Goal: Ask a question: Seek information or help from site administrators or community

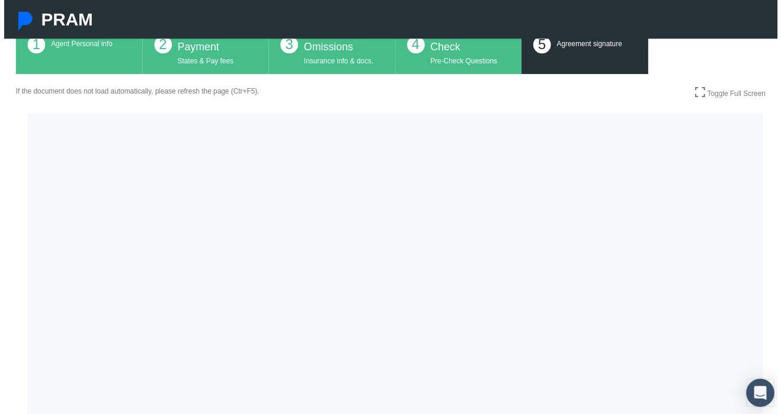
scroll to position [105, 0]
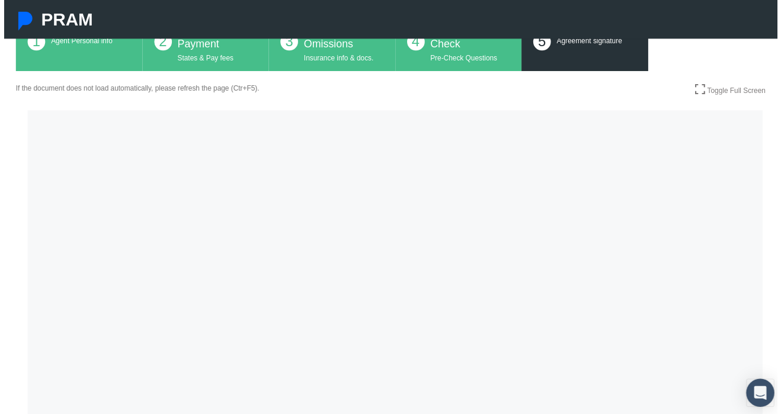
click at [75, 54] on div "1 Account Agent Personal info" at bounding box center [76, 41] width 128 height 59
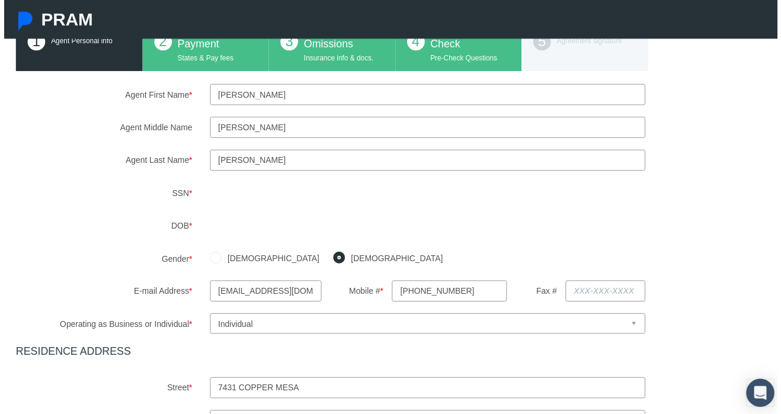
click at [265, 133] on input "MARIE" at bounding box center [427, 128] width 439 height 21
type input "M"
type input "Elena"
click at [686, 137] on div "Agent Middle Name Elena" at bounding box center [395, 128] width 784 height 21
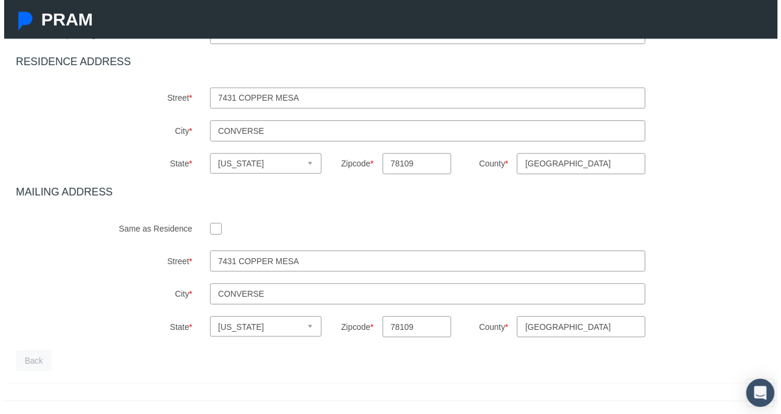
scroll to position [431, 0]
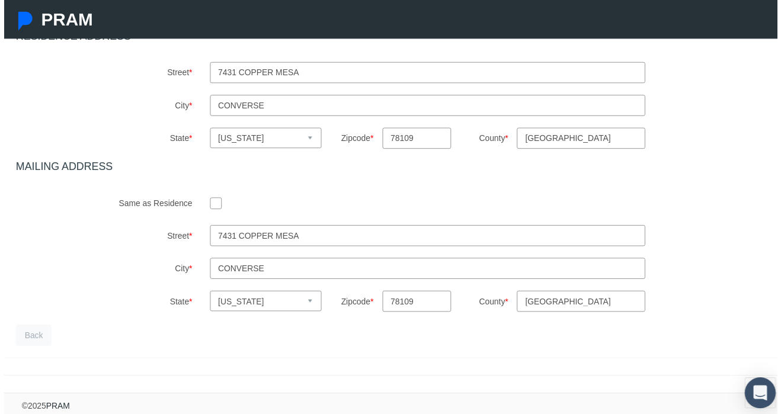
click at [756, 389] on icon "Open Intercom Messenger" at bounding box center [763, 396] width 14 height 15
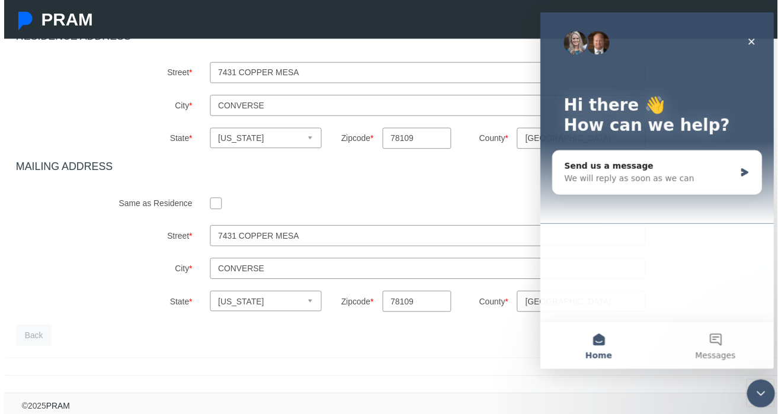
scroll to position [0, 0]
click at [757, 41] on icon "Close" at bounding box center [752, 41] width 9 height 9
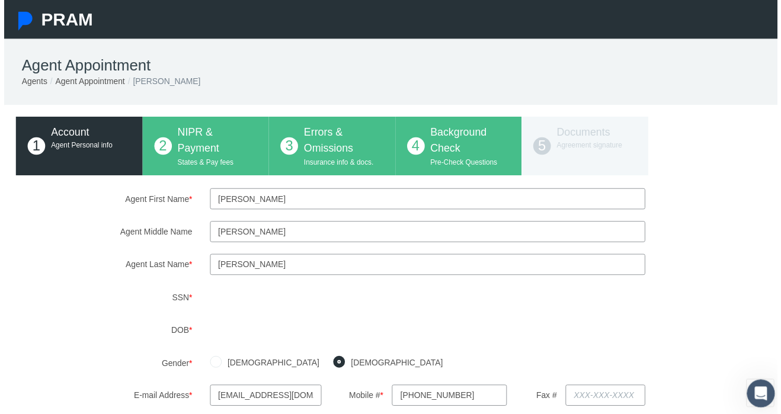
click at [198, 142] on div "1 Account Agent Personal info 2 NIPR & Payment States & Pay fees 3 Errors & Omi…" at bounding box center [395, 147] width 766 height 59
click at [217, 146] on div "1 Account Agent Personal info 2 NIPR & Payment States & Pay fees 3 Errors & Omi…" at bounding box center [395, 147] width 766 height 59
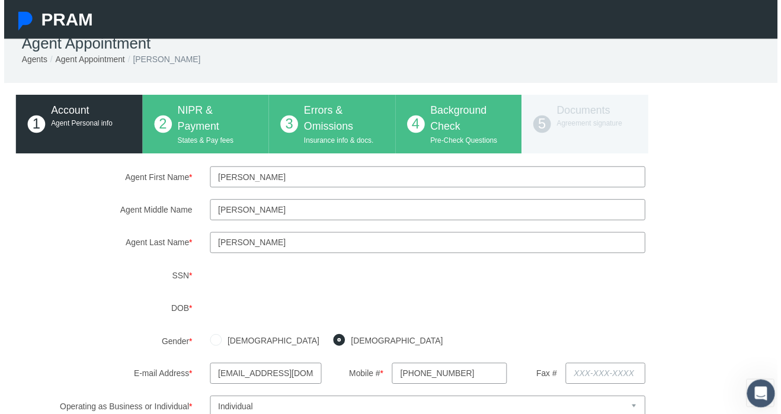
scroll to position [17, 0]
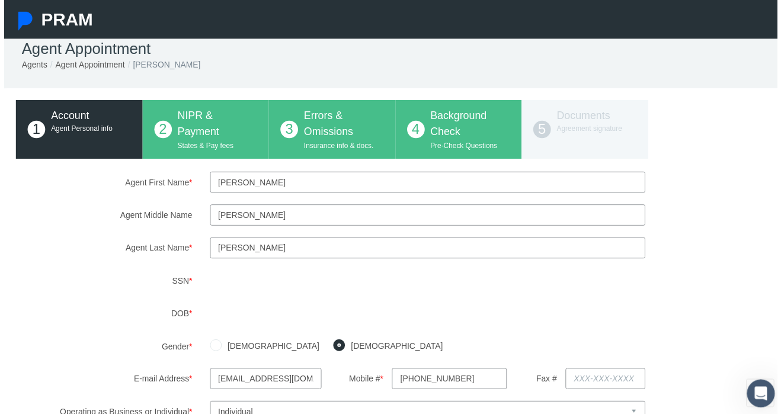
click at [460, 129] on div "1 Account Agent Personal info 2 NIPR & Payment States & Pay fees 3 Errors & Omi…" at bounding box center [395, 130] width 766 height 59
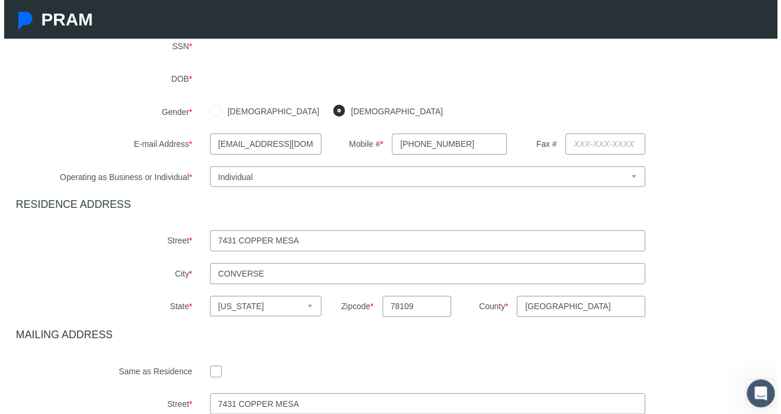
scroll to position [431, 0]
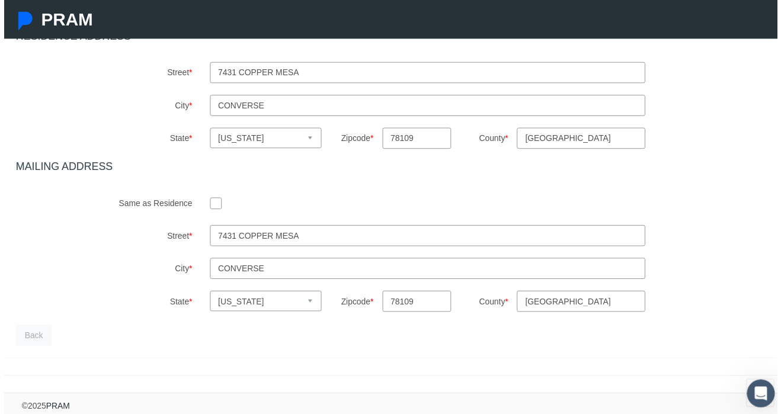
click at [562, 300] on input "TX" at bounding box center [582, 304] width 129 height 21
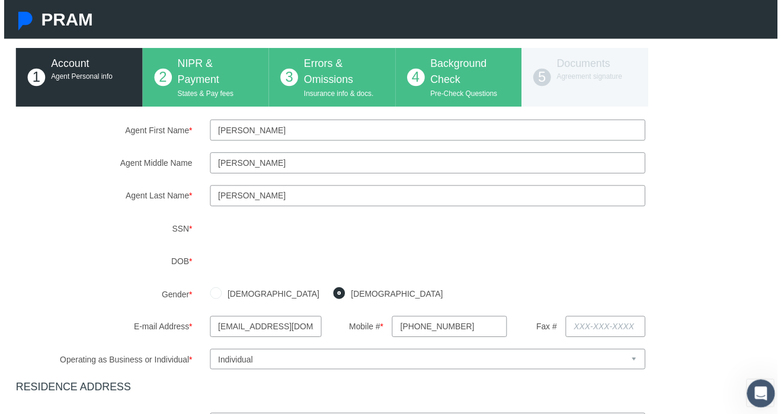
scroll to position [0, 0]
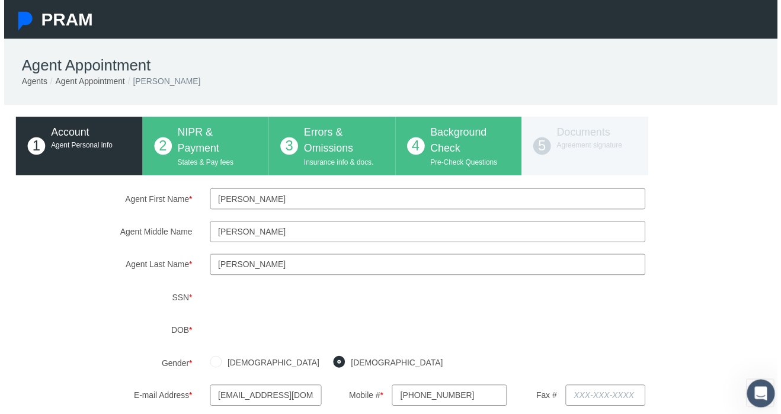
click at [468, 133] on div "1 Account Agent Personal info 2 NIPR & Payment States & Pay fees 3 Errors & Omi…" at bounding box center [395, 147] width 766 height 59
click at [236, 144] on div "1 Account Agent Personal info 2 NIPR & Payment States & Pay fees 3 Errors & Omi…" at bounding box center [395, 147] width 766 height 59
click at [332, 152] on div "1 Account Agent Personal info 2 NIPR & Payment States & Pay fees 3 Errors & Omi…" at bounding box center [395, 147] width 766 height 59
drag, startPoint x: 330, startPoint y: 230, endPoint x: 340, endPoint y: 232, distance: 9.6
click at [330, 230] on input "Elena" at bounding box center [427, 233] width 439 height 21
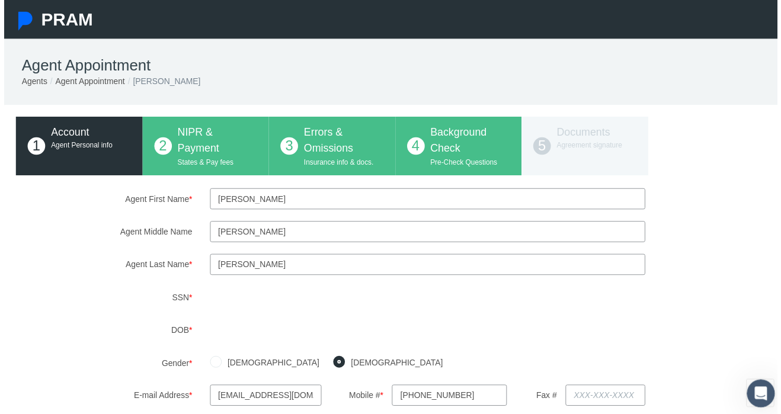
click at [463, 149] on div "1 Account Agent Personal info 2 NIPR & Payment States & Pay fees 3 Errors & Omi…" at bounding box center [395, 147] width 766 height 59
click at [422, 155] on div "1 Account Agent Personal info 2 NIPR & Payment States & Pay fees 3 Errors & Omi…" at bounding box center [395, 147] width 766 height 59
click at [309, 155] on div "1 Account Agent Personal info 2 NIPR & Payment States & Pay fees 3 Errors & Omi…" at bounding box center [395, 147] width 766 height 59
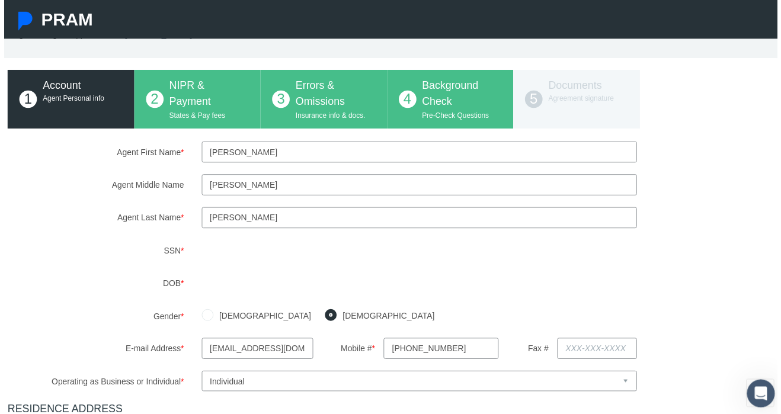
scroll to position [0, 8]
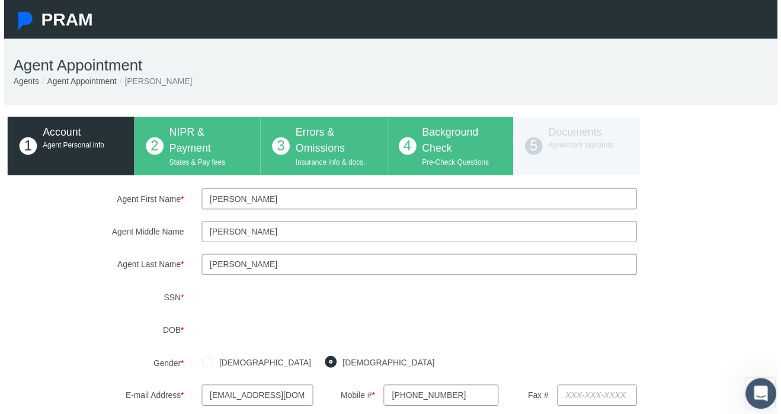
click at [764, 393] on icon "Open Intercom Messenger" at bounding box center [759, 393] width 20 height 20
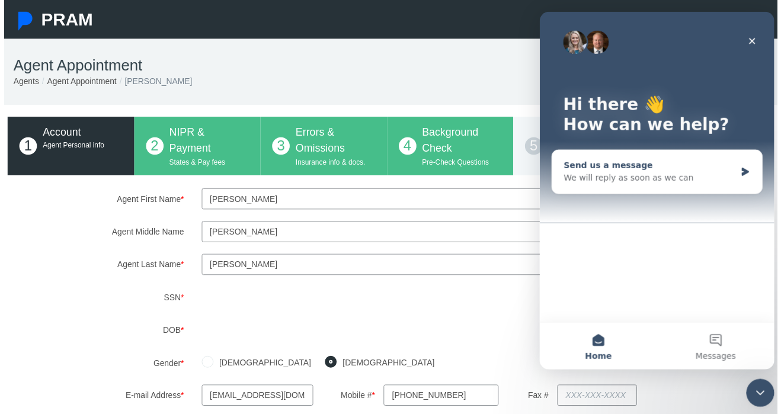
click at [662, 172] on div "Send us a message" at bounding box center [650, 166] width 174 height 12
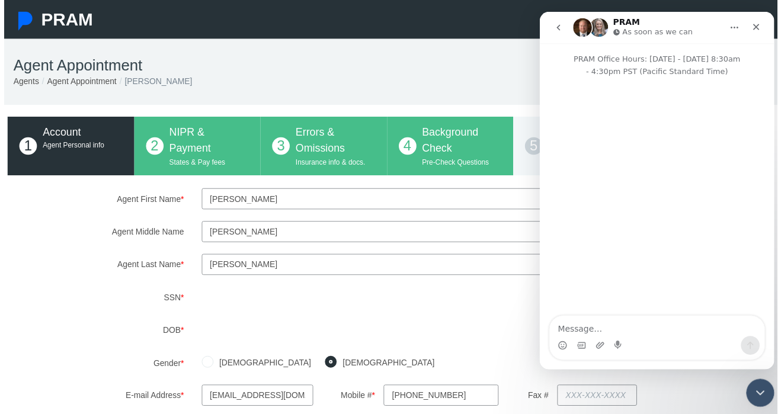
click at [662, 140] on div "Intercom messenger" at bounding box center [657, 199] width 237 height 242
click at [657, 319] on textarea "Message…" at bounding box center [657, 329] width 217 height 20
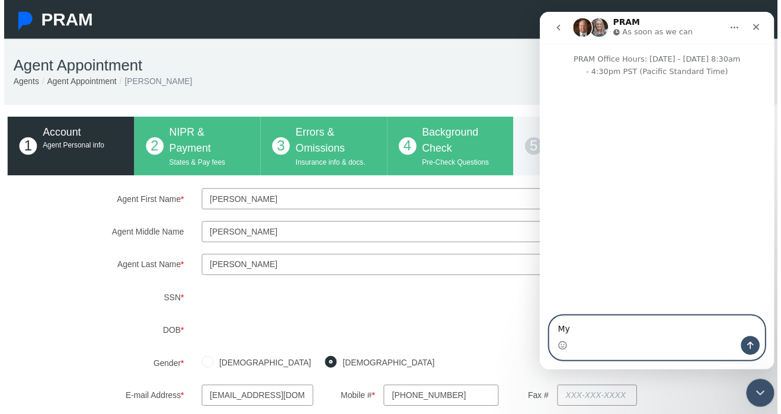
type textarea "M"
type textarea "I corrected my middle name, now how do I save the changes?"
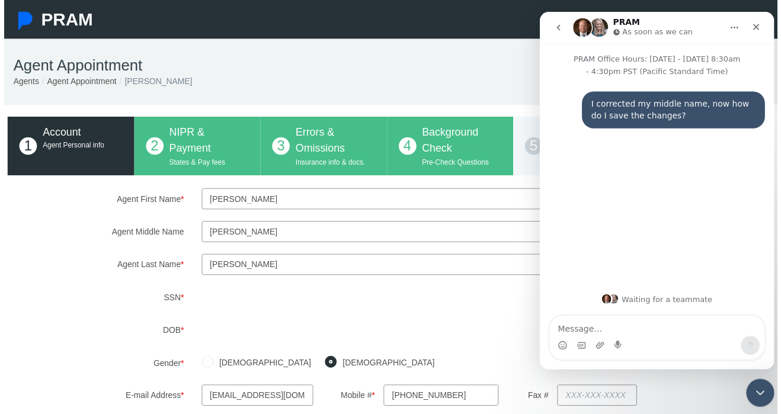
click at [429, 85] on ol "Agents Agent Appointment MARIA OCHOA" at bounding box center [386, 81] width 754 height 13
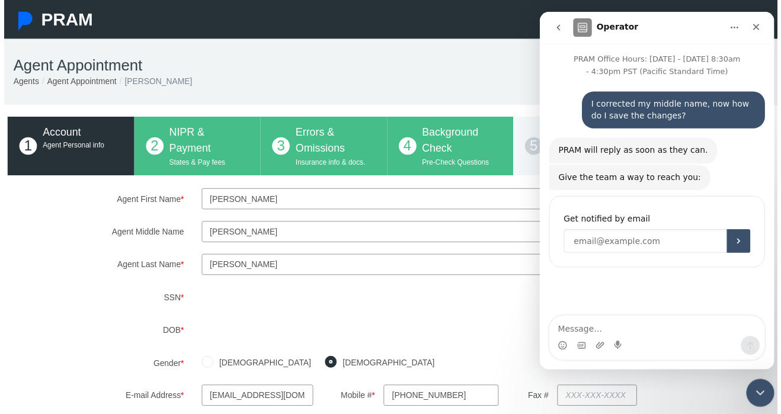
click at [680, 246] on input "Enter your email" at bounding box center [645, 243] width 165 height 24
type input "ochoamae4@gmail.com"
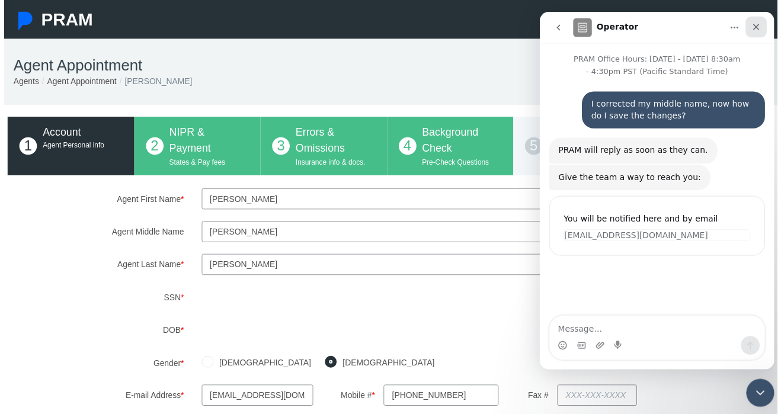
click at [760, 22] on icon "Close" at bounding box center [757, 26] width 9 height 9
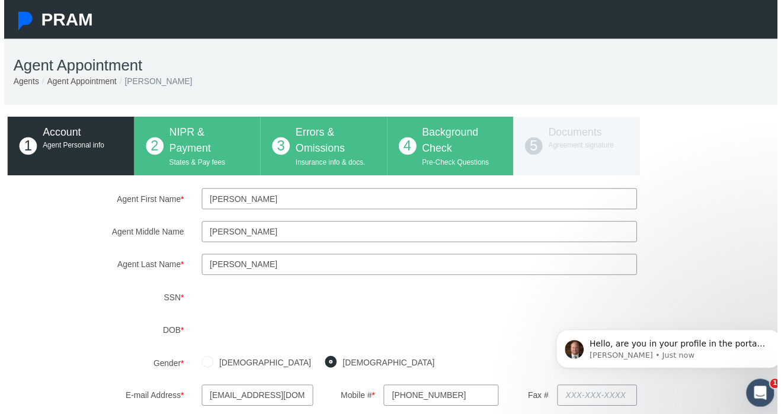
scroll to position [62, 0]
click at [676, 346] on p "Hello, are you in your profile in the portal? Do you see a tab that says Cardho…" at bounding box center [678, 344] width 179 height 12
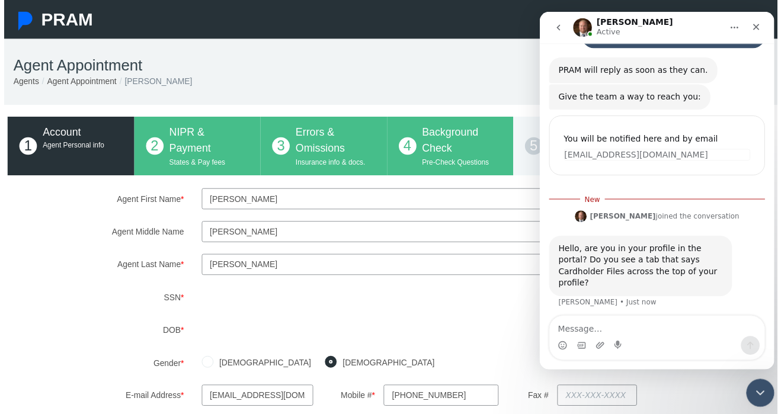
scroll to position [81, 0]
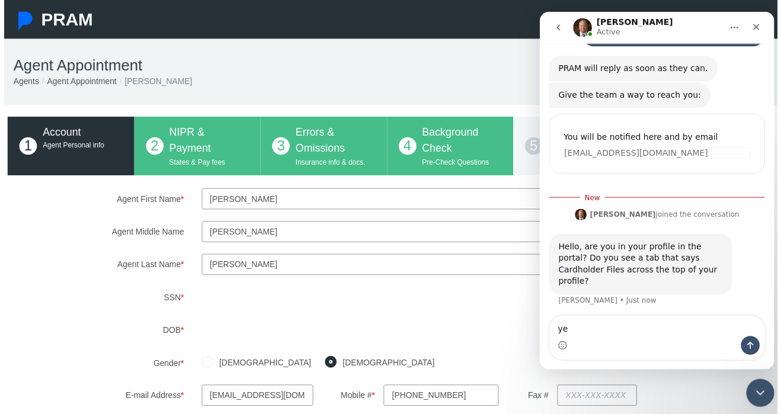
type textarea "yes"
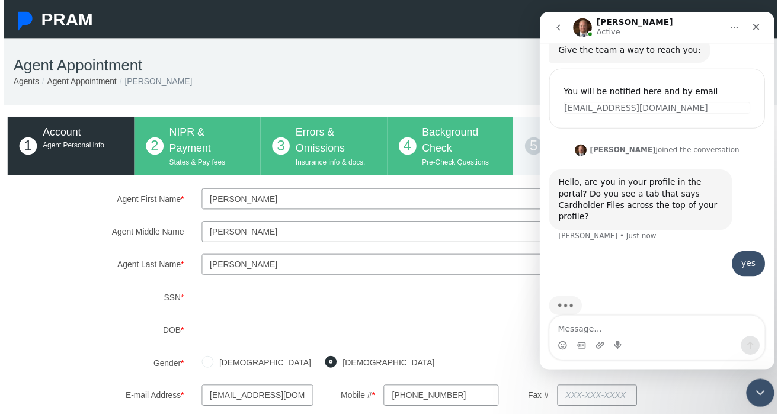
scroll to position [143, 0]
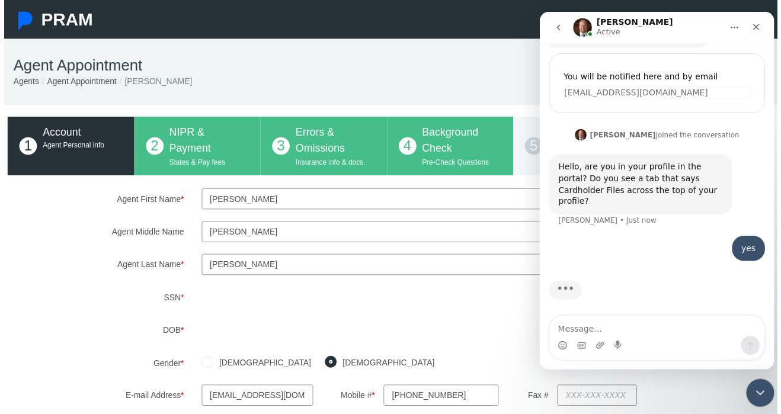
click at [357, 76] on ol "Agents Agent Appointment MARIA OCHOA" at bounding box center [386, 81] width 754 height 13
click at [666, 320] on textarea "Message…" at bounding box center [657, 329] width 217 height 20
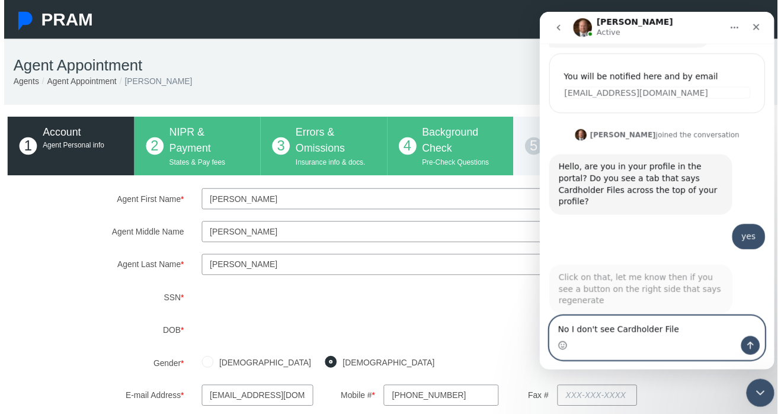
type textarea "No I don't see Cardholder Files"
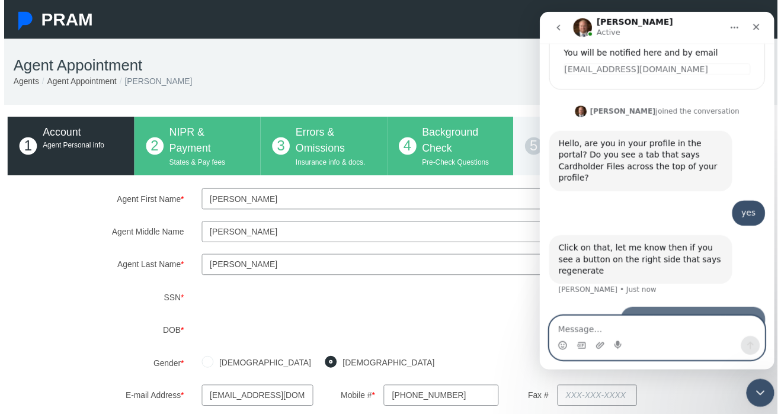
scroll to position [179, 0]
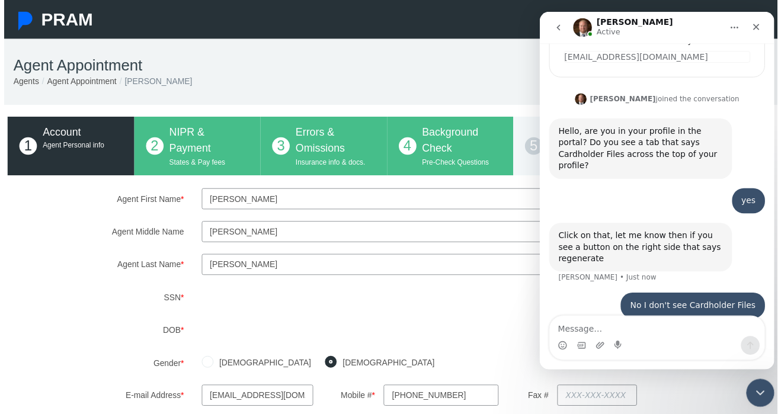
click at [441, 71] on h1 "Agent Appointment" at bounding box center [386, 66] width 754 height 18
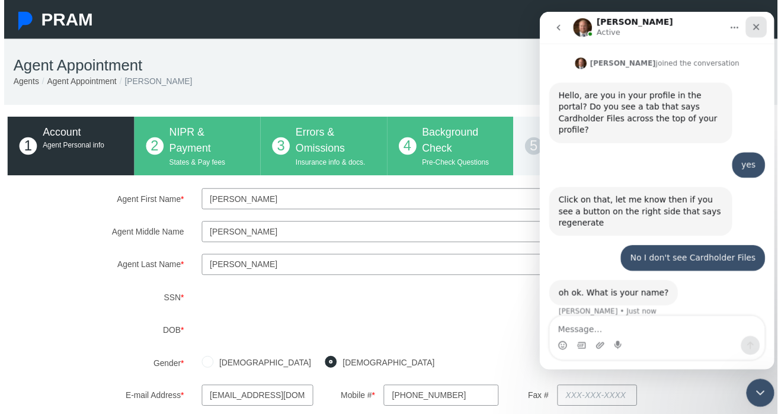
scroll to position [214, 0]
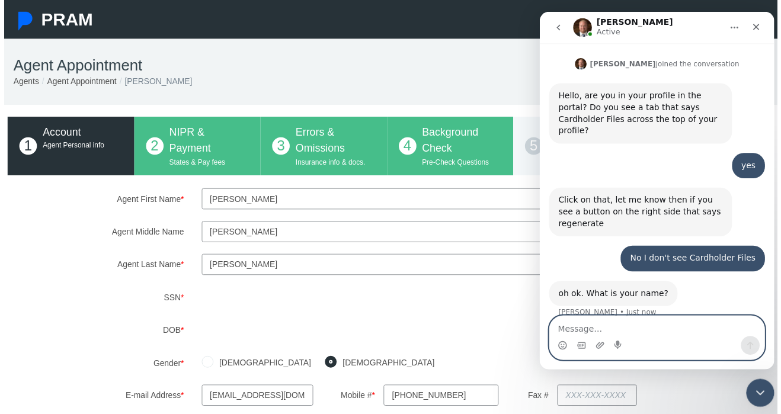
click at [654, 321] on textarea "Message…" at bounding box center [657, 329] width 217 height 20
type textarea "Maria Elena Ochoa"
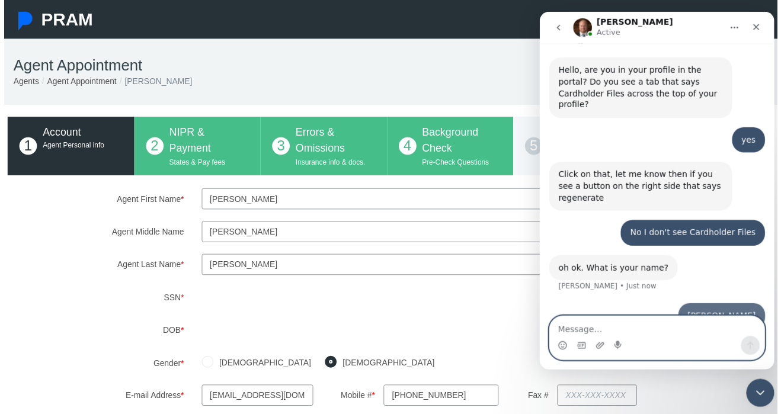
scroll to position [250, 0]
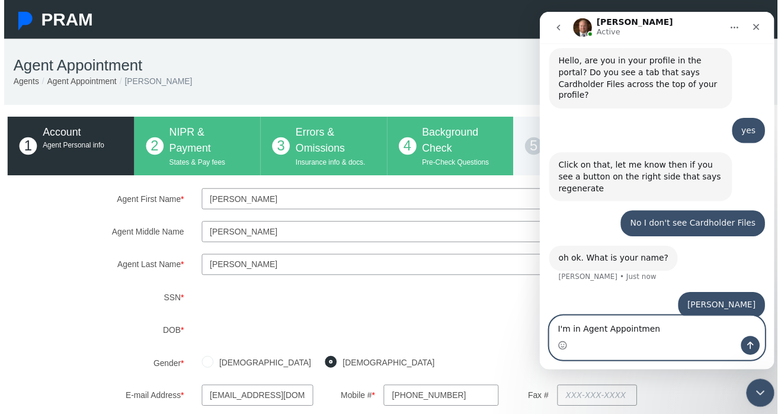
type textarea "I'm in Agent Appointment"
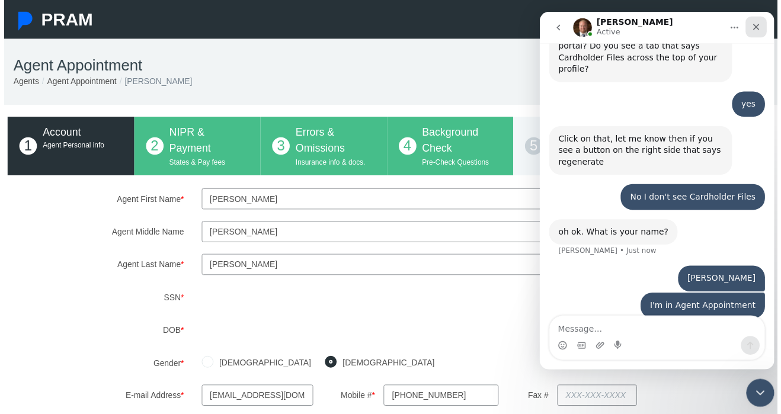
click at [757, 29] on icon "Close" at bounding box center [757, 26] width 9 height 9
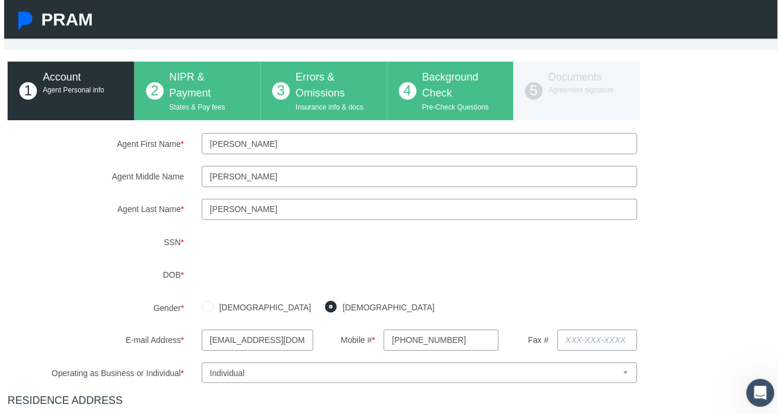
scroll to position [0, 8]
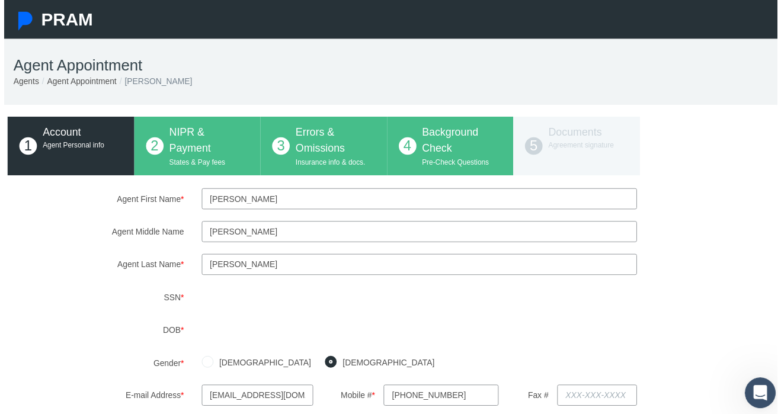
click at [764, 398] on div "Open Intercom Messenger" at bounding box center [758, 391] width 39 height 39
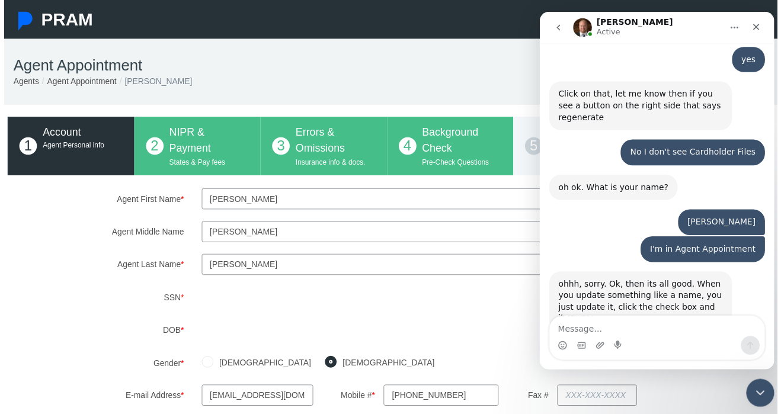
scroll to position [335, 0]
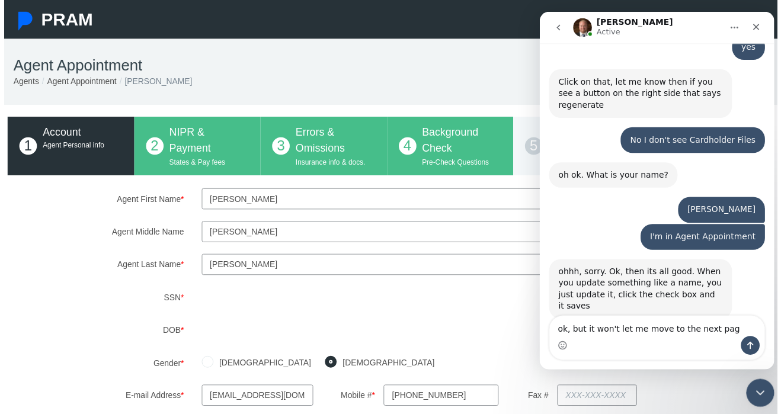
type textarea "ok, but it won't let me move to the next page"
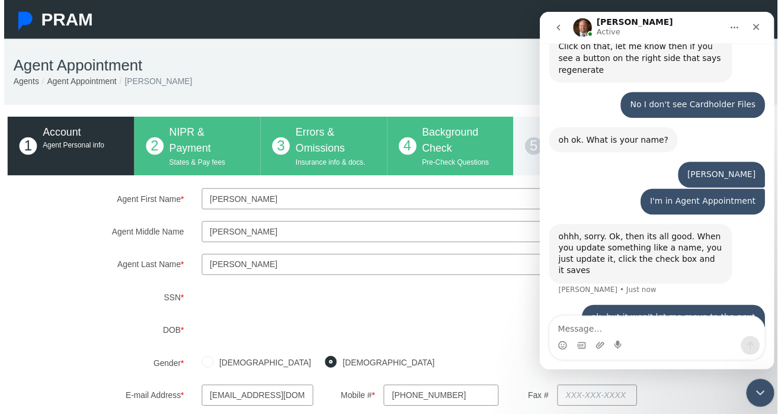
click at [378, 229] on input "Elena" at bounding box center [419, 233] width 439 height 21
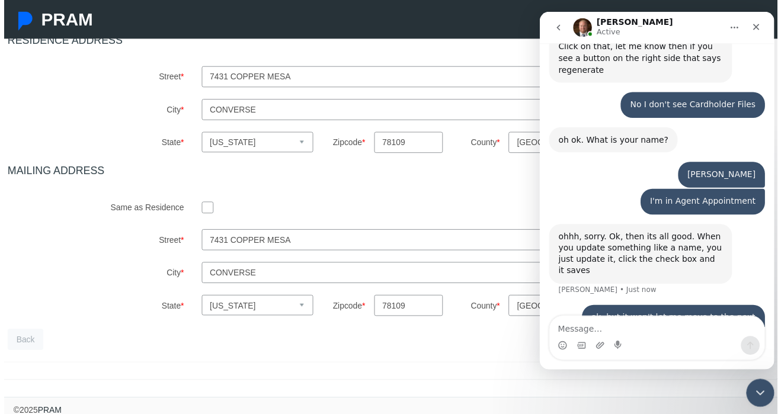
scroll to position [431, 8]
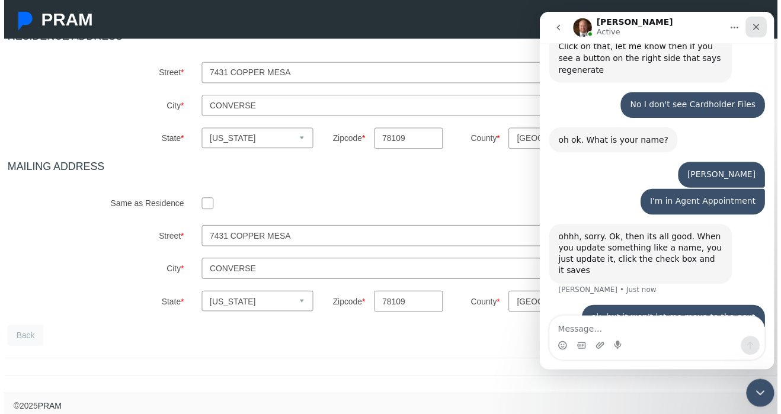
click at [759, 24] on icon "Close" at bounding box center [758, 27] width 7 height 7
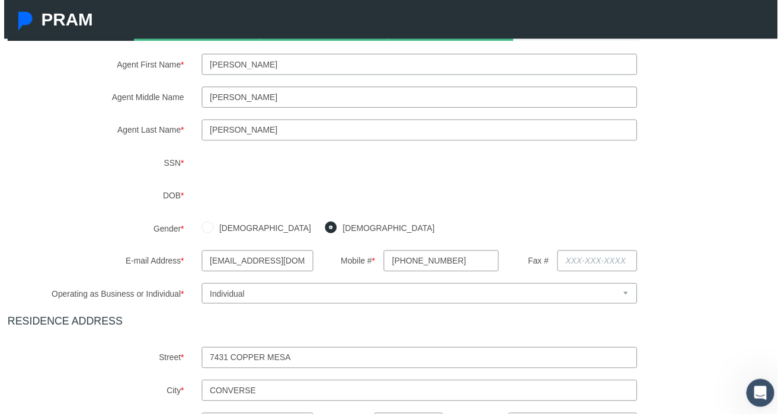
scroll to position [0, 8]
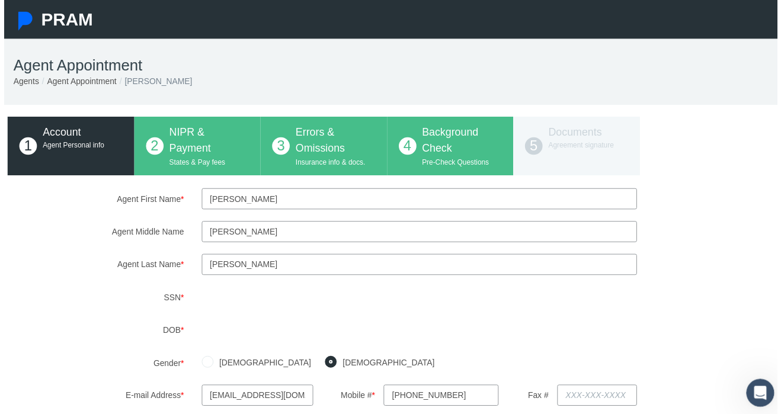
click at [191, 151] on div "1 Account Agent Personal info 2 NIPR & Payment States & Pay fees 3 Errors & Omi…" at bounding box center [387, 147] width 766 height 59
click at [575, 159] on div "1 Account Agent Personal info 2 NIPR & Payment States & Pay fees 3 Errors & Omi…" at bounding box center [387, 147] width 766 height 59
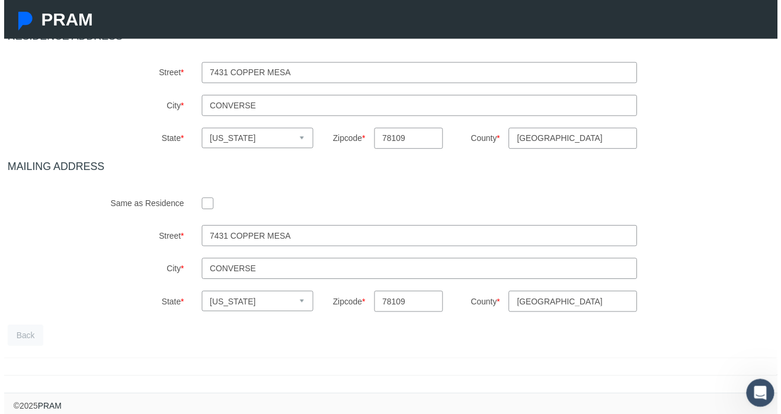
scroll to position [416, 0]
click at [757, 397] on icon "Open Intercom Messenger" at bounding box center [759, 392] width 20 height 20
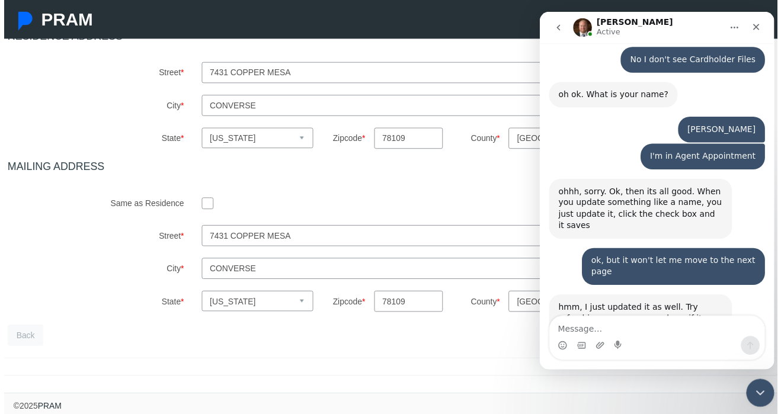
scroll to position [429, 0]
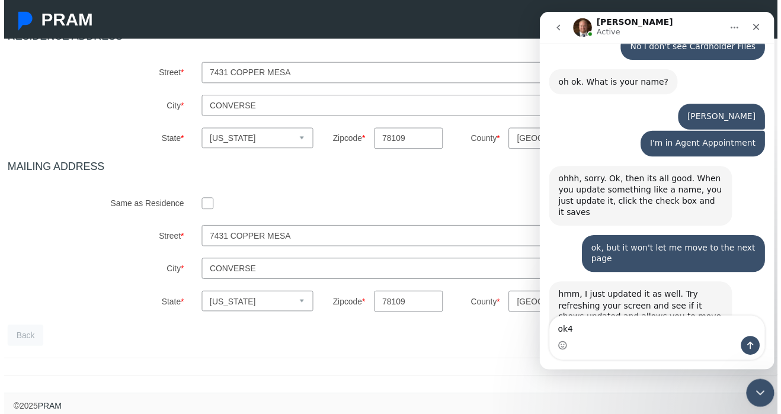
type textarea "ok"
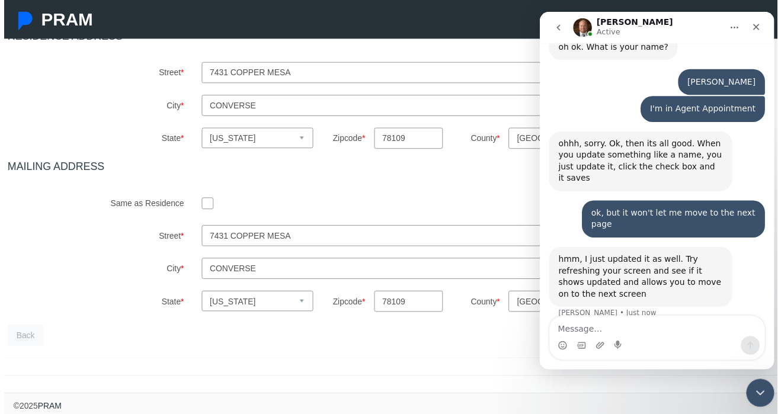
click at [117, 96] on label "City *" at bounding box center [93, 106] width 196 height 21
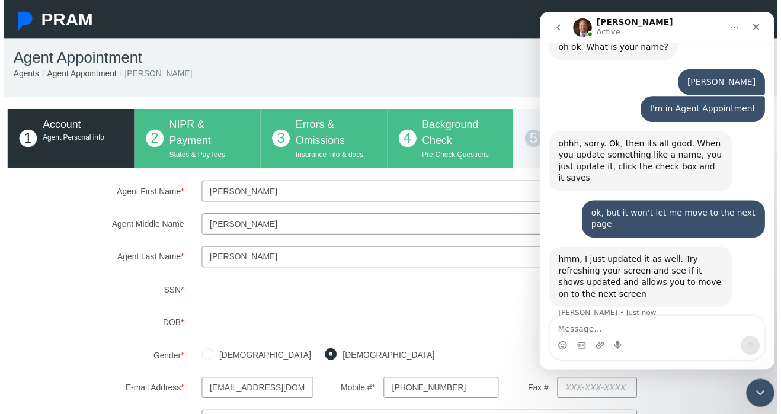
scroll to position [0, 8]
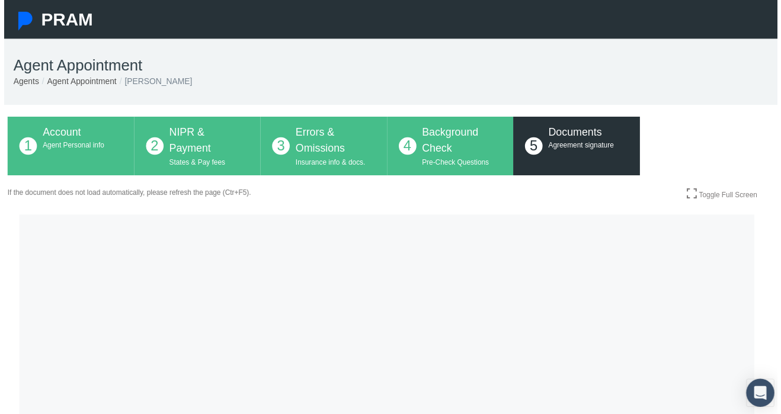
scroll to position [118, 8]
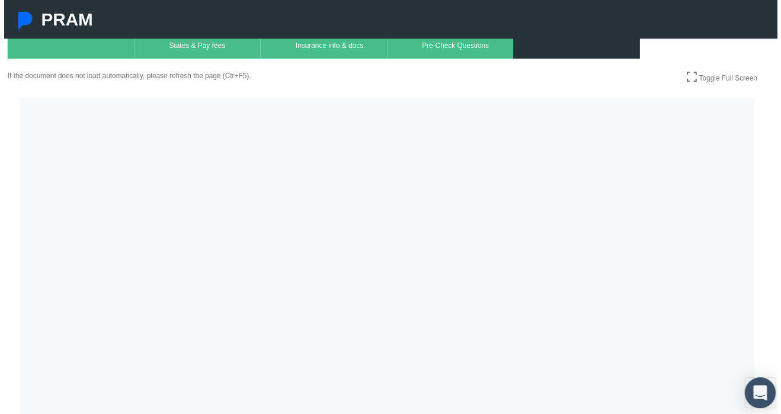
click at [756, 389] on icon "Open Intercom Messenger" at bounding box center [763, 396] width 14 height 15
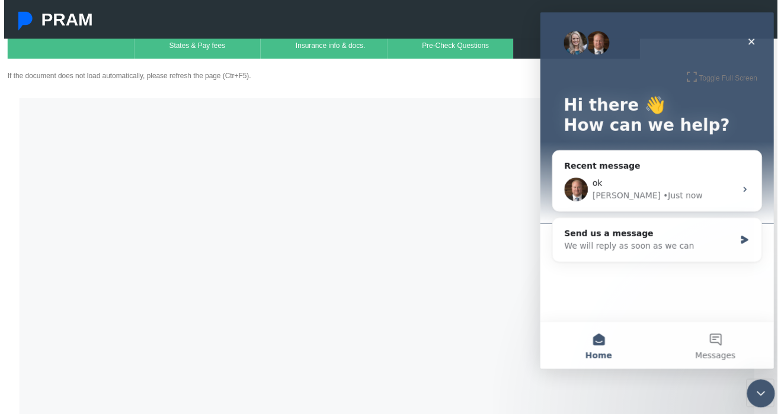
scroll to position [0, 0]
click at [702, 236] on div "Send us a message" at bounding box center [650, 235] width 172 height 12
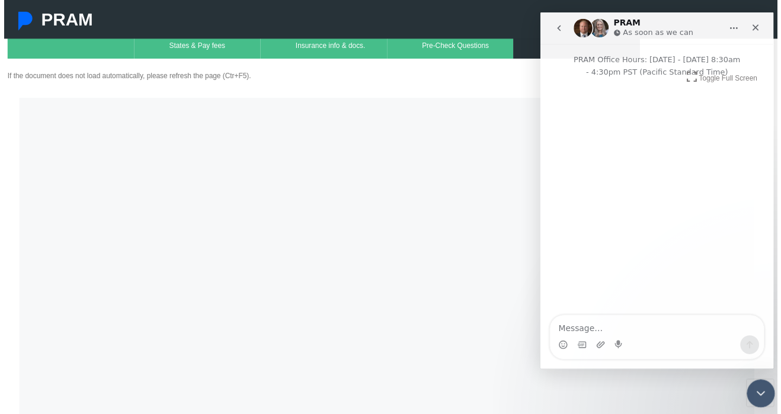
click at [660, 338] on div "Intercom messenger" at bounding box center [658, 347] width 216 height 19
click at [653, 323] on textarea "Message…" at bounding box center [658, 328] width 216 height 20
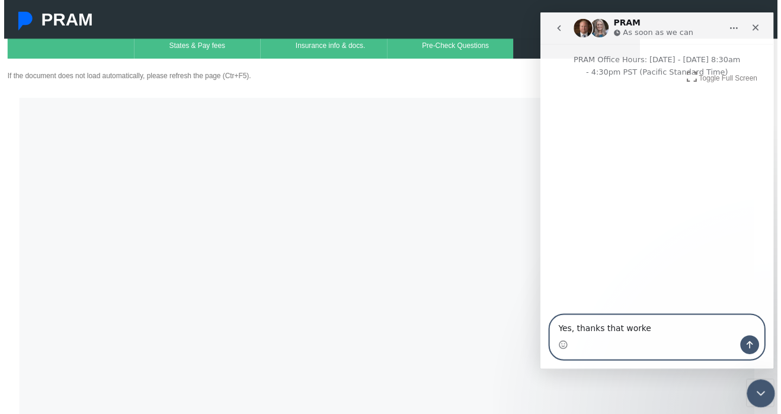
type textarea "Yes, thanks that worked"
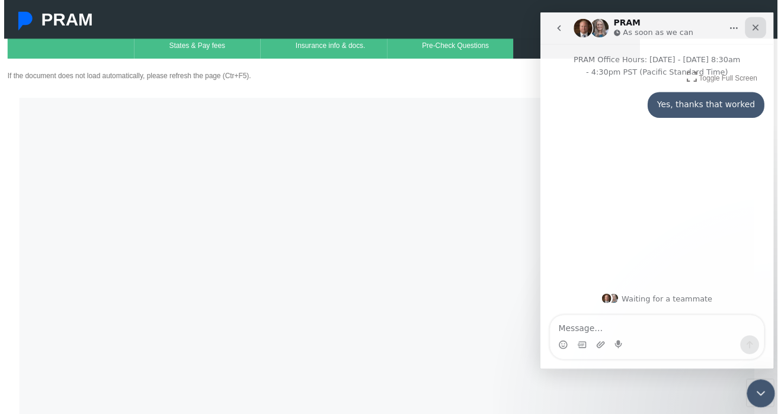
click at [760, 24] on icon "Close" at bounding box center [757, 27] width 7 height 7
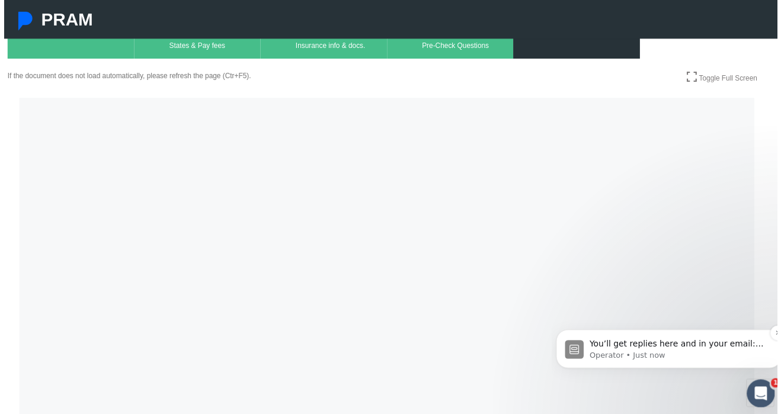
click at [679, 346] on p "You’ll get replies here and in your email: ✉️ ochoamae4@gmail.com The team will…" at bounding box center [678, 344] width 179 height 12
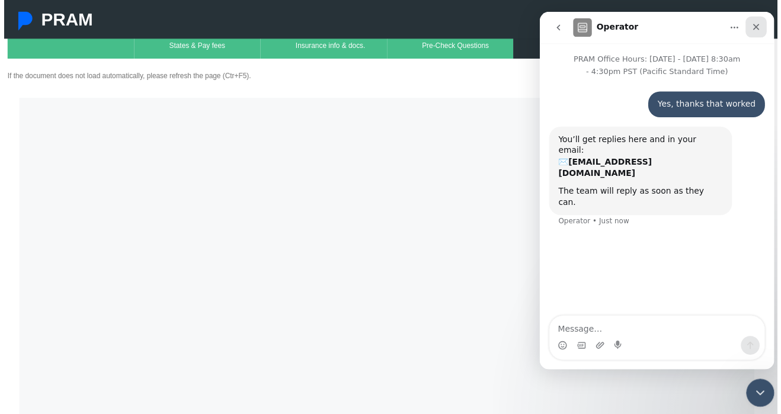
click at [760, 20] on div "Close" at bounding box center [757, 26] width 21 height 21
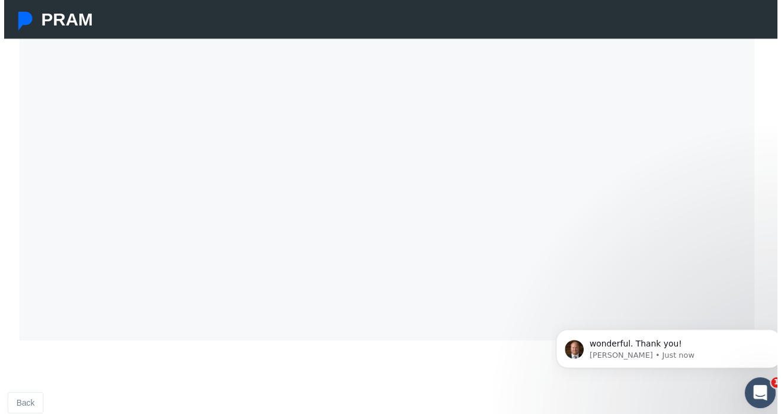
click at [768, 398] on div "Open Intercom Messenger" at bounding box center [758, 391] width 39 height 39
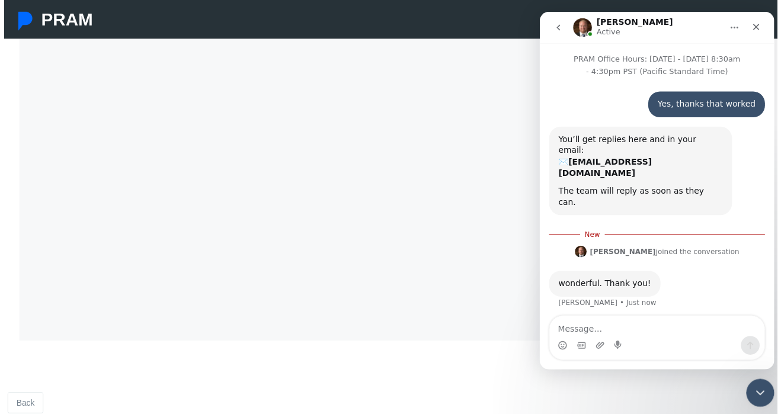
scroll to position [2, 0]
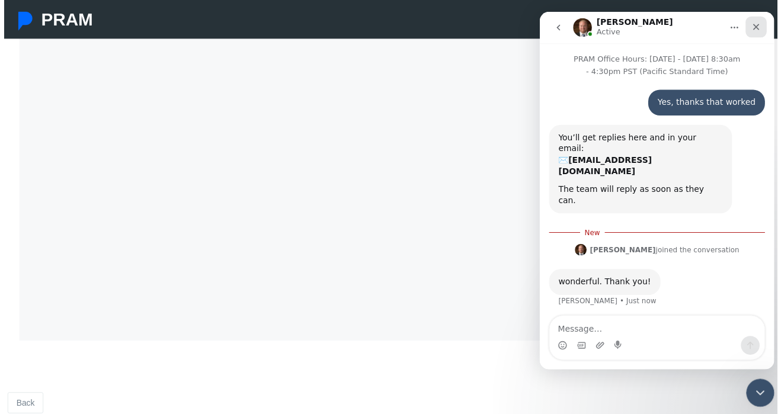
click at [756, 29] on icon "Close" at bounding box center [757, 26] width 9 height 9
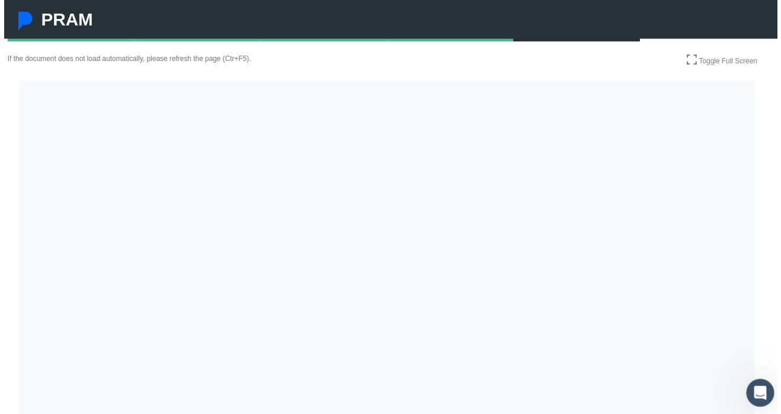
scroll to position [194, 8]
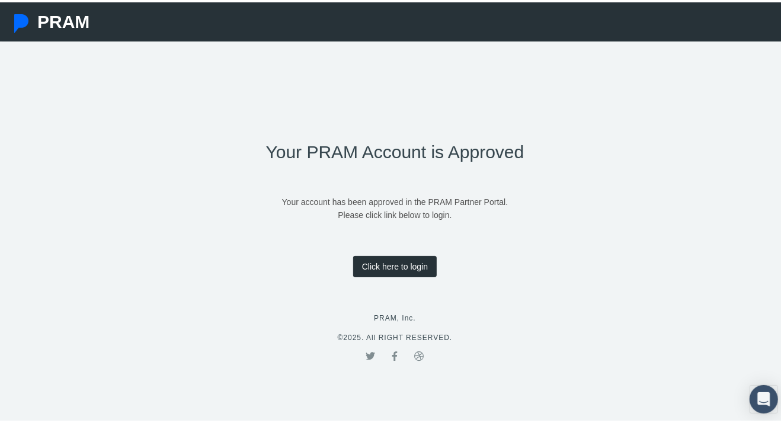
click at [388, 261] on link "Click here to login" at bounding box center [395, 263] width 84 height 21
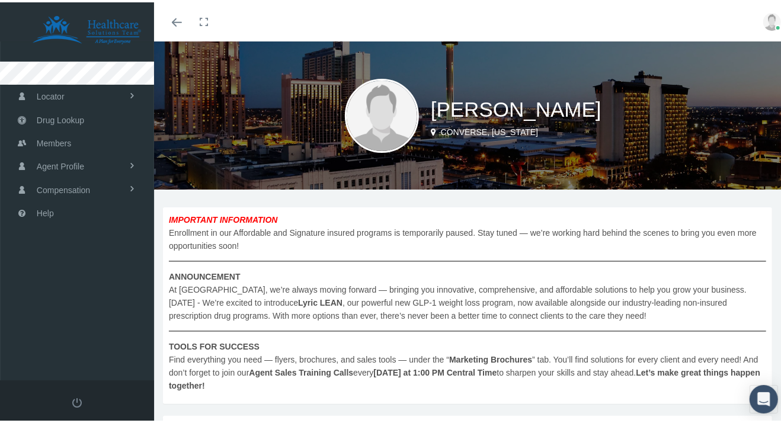
drag, startPoint x: 417, startPoint y: 0, endPoint x: 570, endPoint y: 24, distance: 155.3
click at [570, 24] on div "Toggle menubar Toggle fullscreen Profile Logout" at bounding box center [472, 19] width 618 height 39
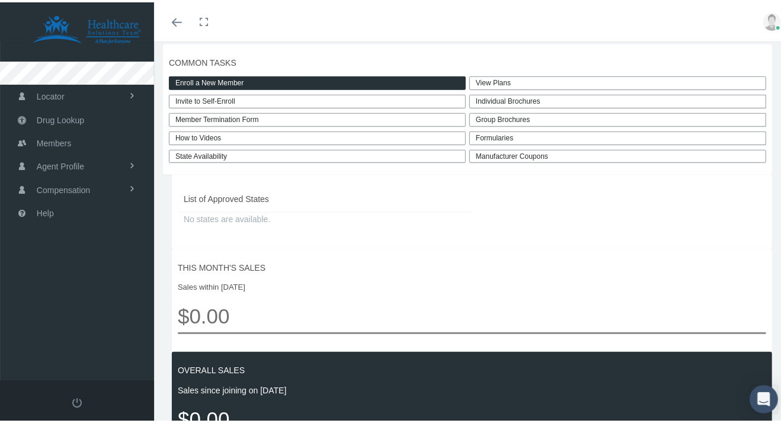
scroll to position [355, 0]
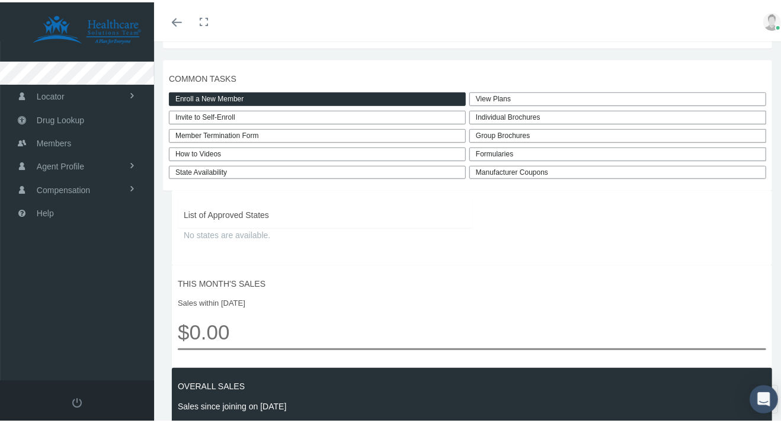
click at [497, 93] on link "View Plans" at bounding box center [617, 97] width 297 height 14
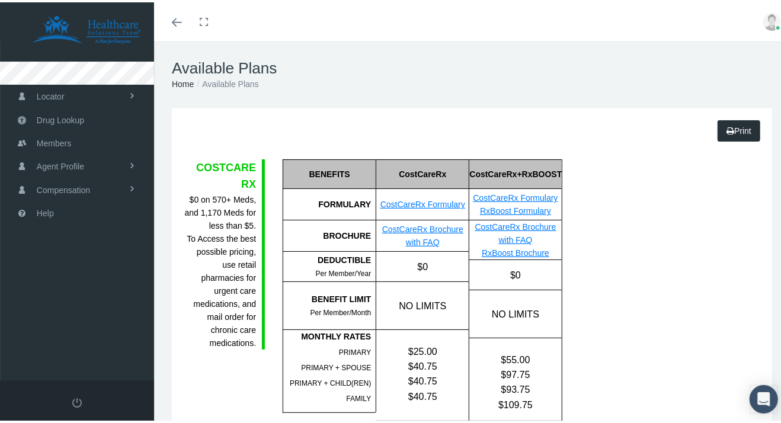
click at [775, 24] on icon at bounding box center [778, 26] width 6 height 6
click at [731, 84] on link "Logout" at bounding box center [742, 88] width 88 height 23
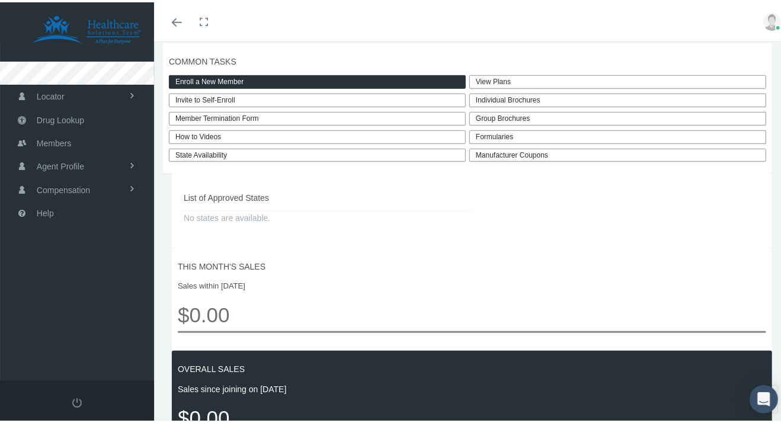
scroll to position [355, 0]
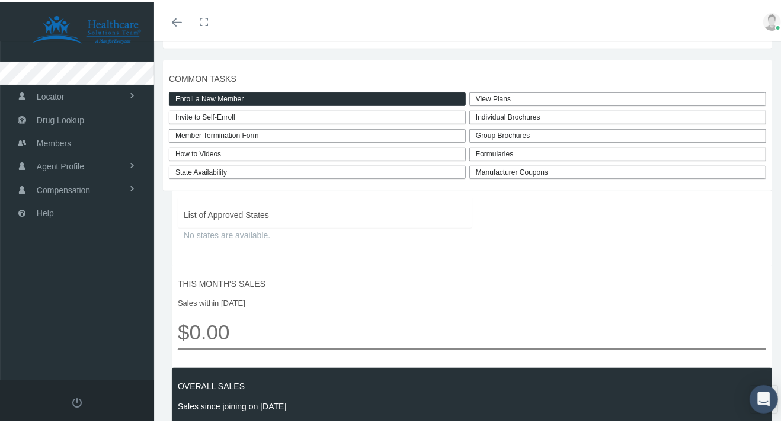
click at [190, 146] on link "How to Videos" at bounding box center [317, 152] width 297 height 14
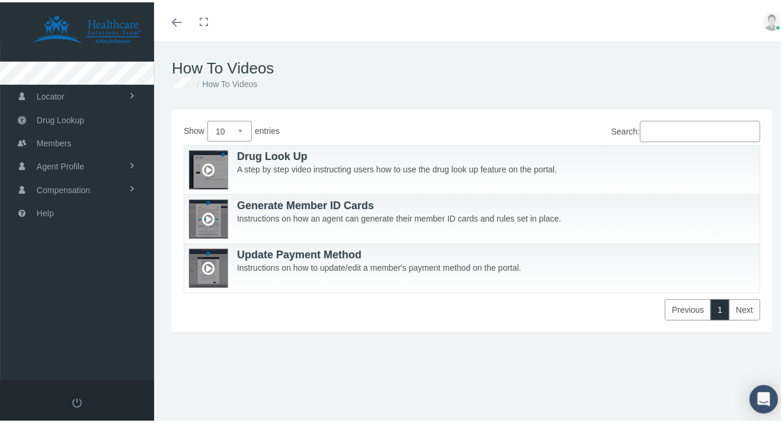
click at [207, 168] on icon at bounding box center [208, 167] width 12 height 23
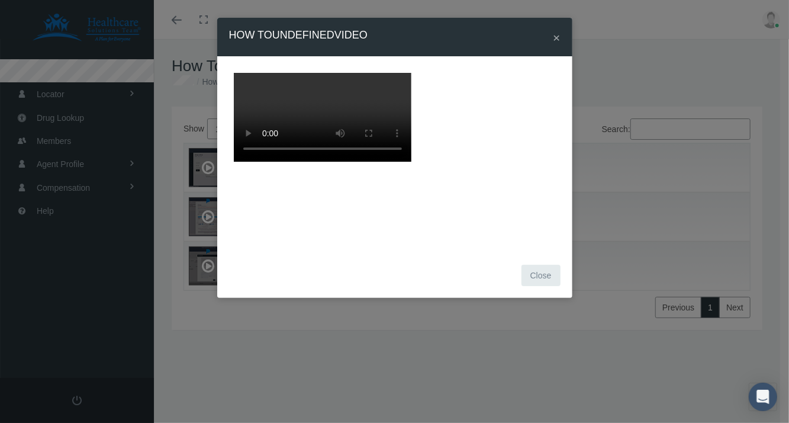
click at [558, 39] on span "×" at bounding box center [556, 38] width 7 height 14
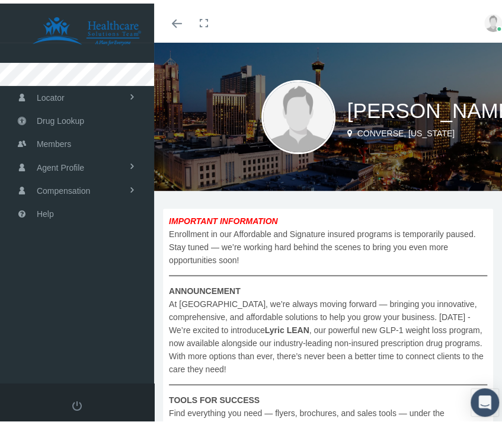
click at [484, 21] on img at bounding box center [493, 20] width 18 height 18
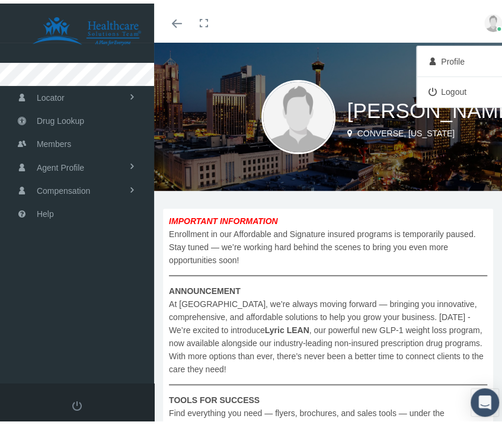
click at [442, 89] on link "Logout" at bounding box center [463, 88] width 88 height 23
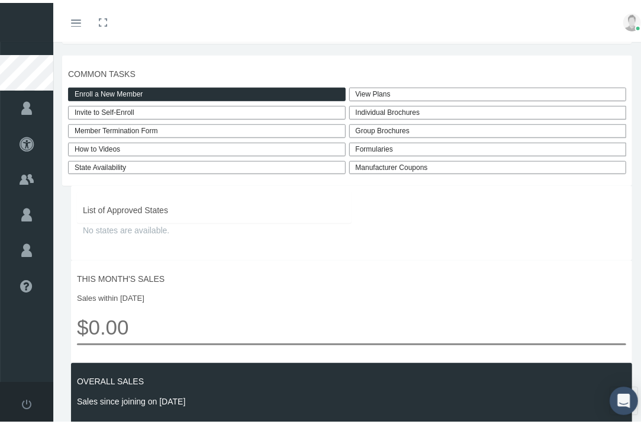
scroll to position [355, 0]
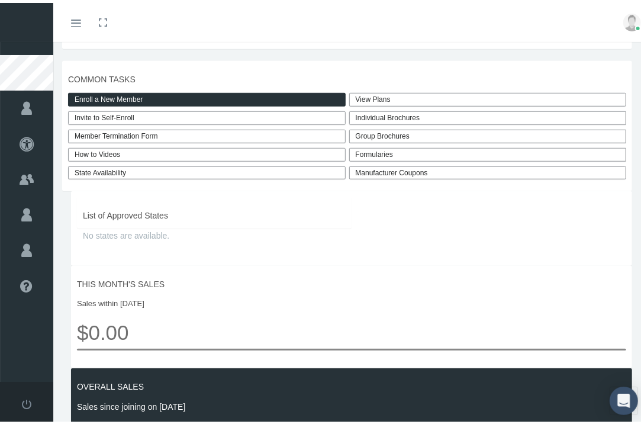
click at [377, 97] on link "View Plans" at bounding box center [488, 97] width 278 height 14
